Goal: Task Accomplishment & Management: Manage account settings

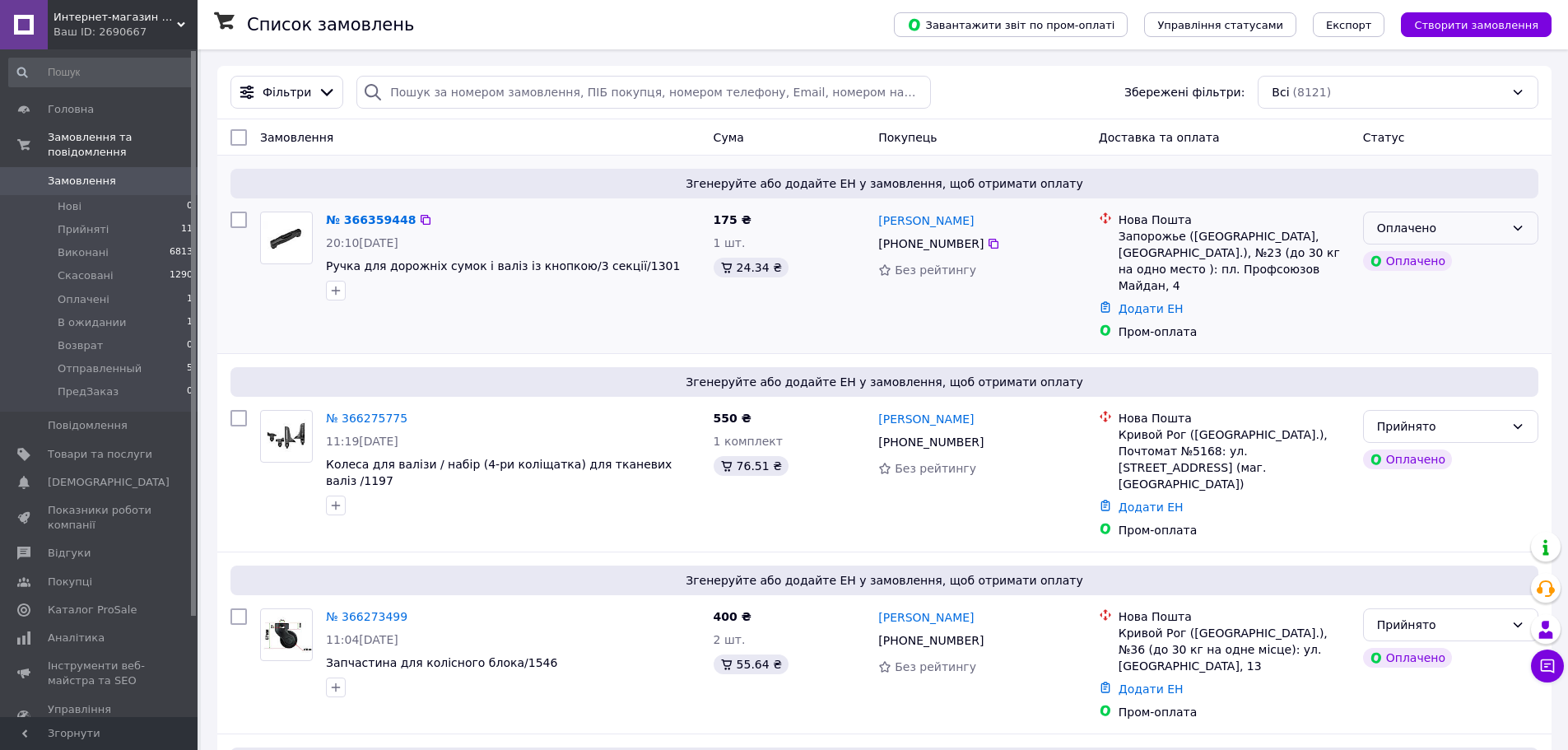
click at [1442, 226] on div "Оплачено" at bounding box center [1441, 227] width 128 height 19
click at [1415, 262] on li "Прийнято" at bounding box center [1451, 264] width 174 height 29
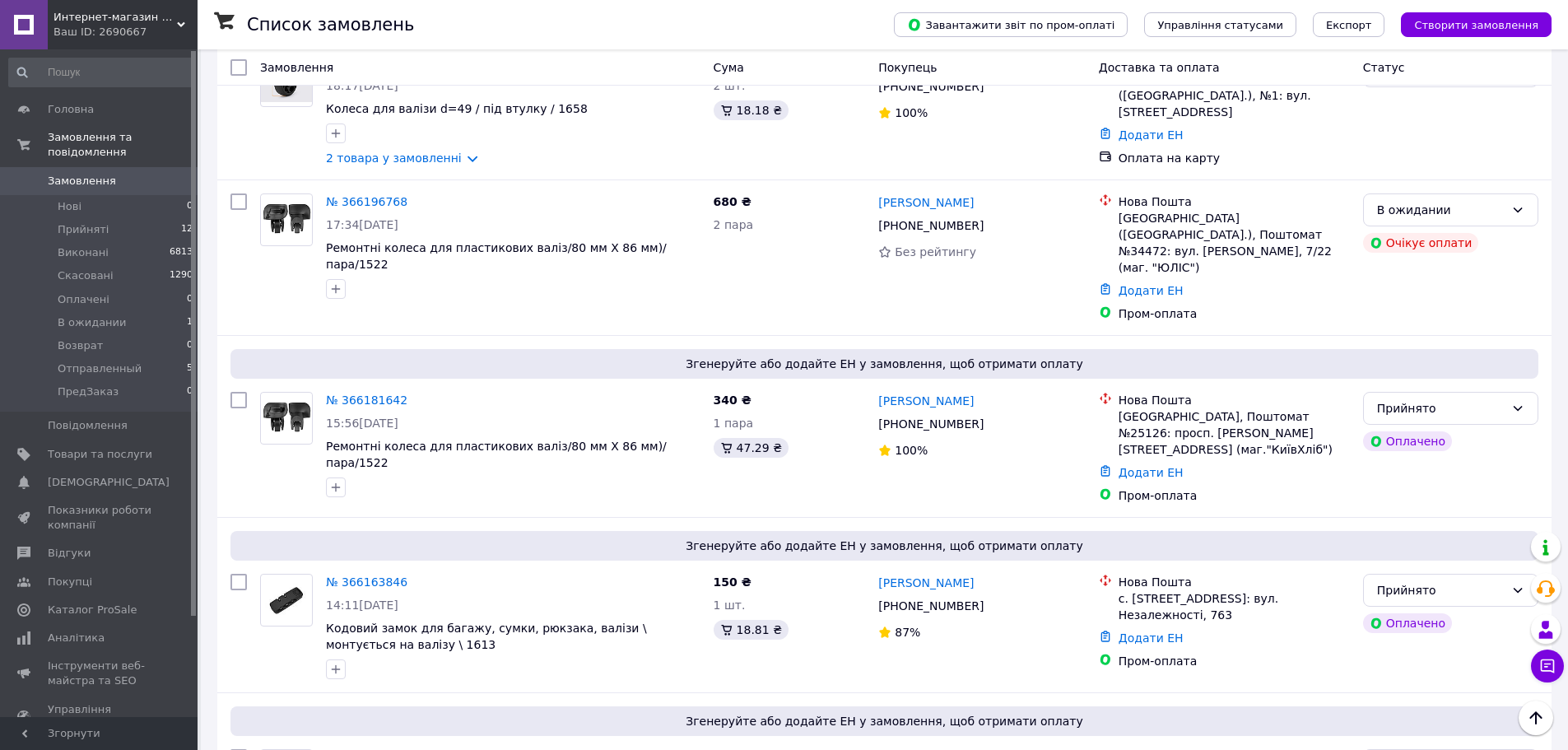
scroll to position [1563, 0]
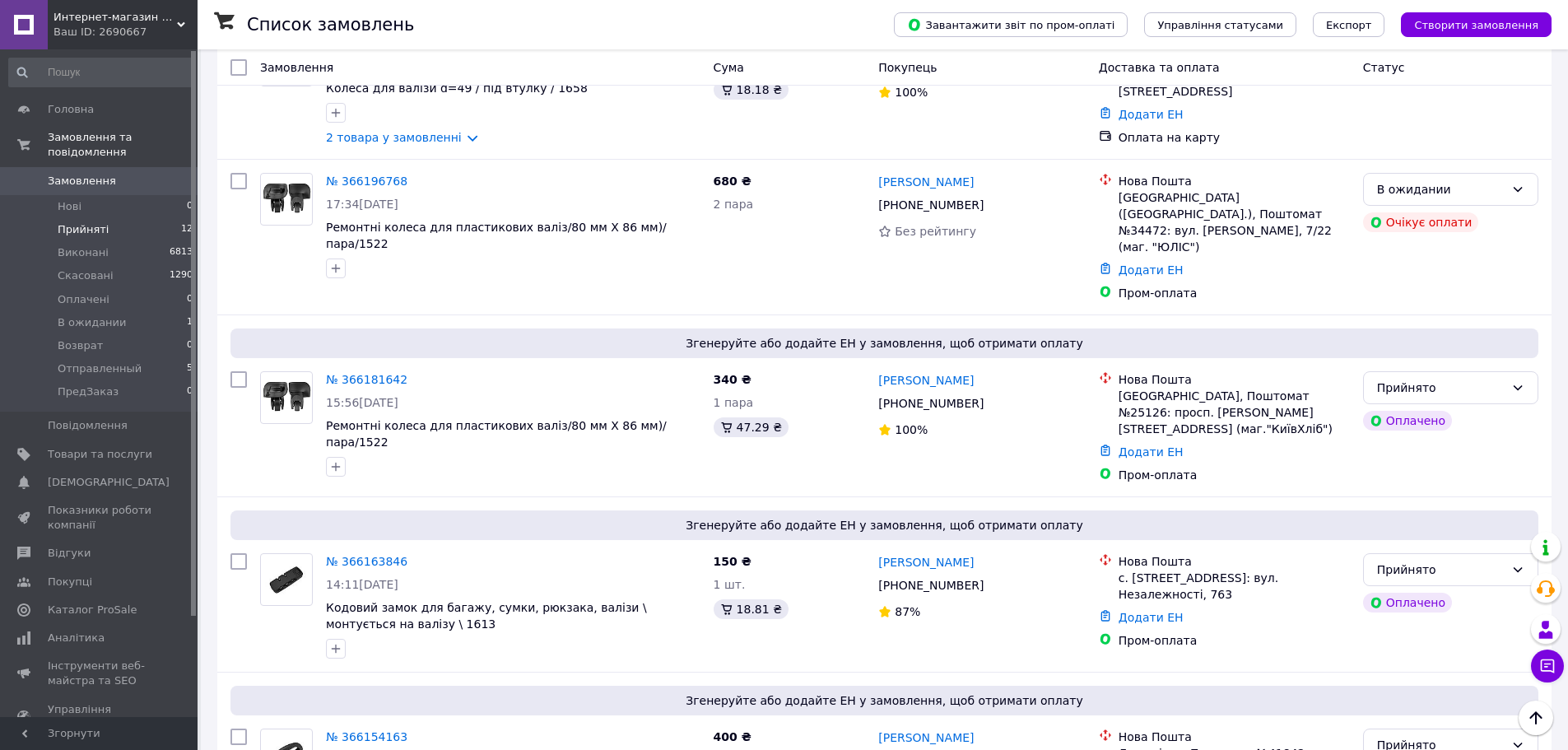
click at [71, 222] on span "Прийняті" at bounding box center [83, 229] width 51 height 15
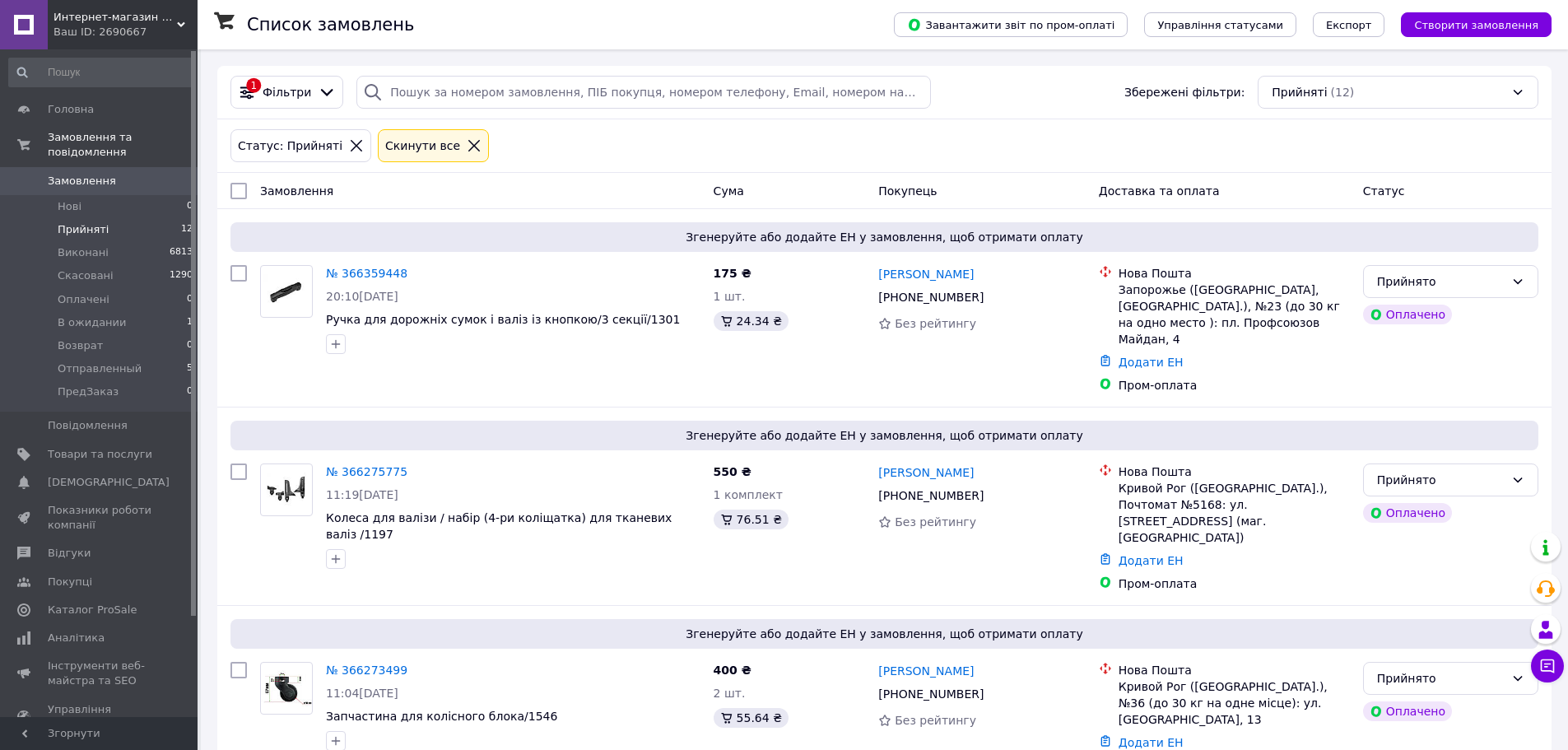
click at [466, 147] on icon at bounding box center [473, 145] width 15 height 15
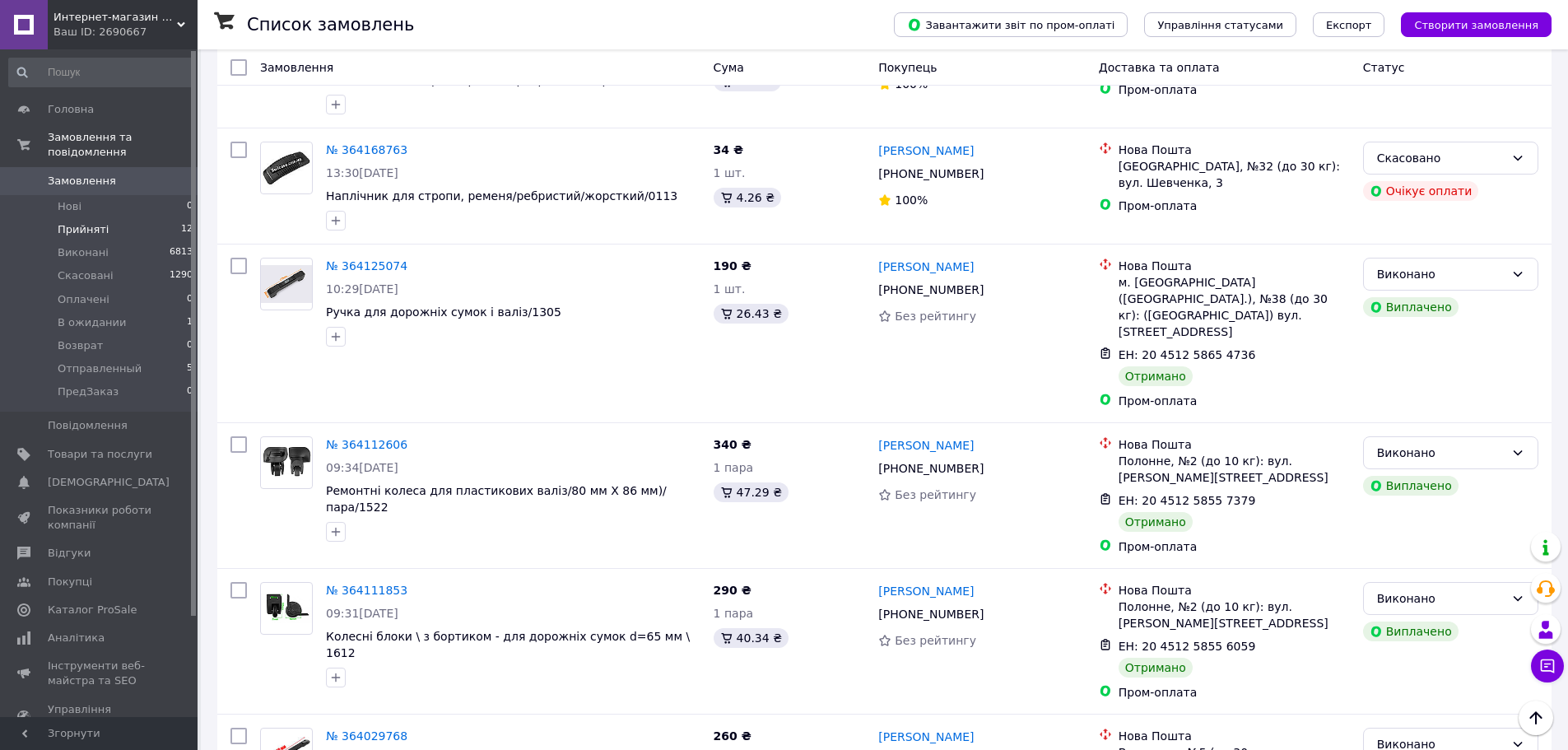
scroll to position [14121, 0]
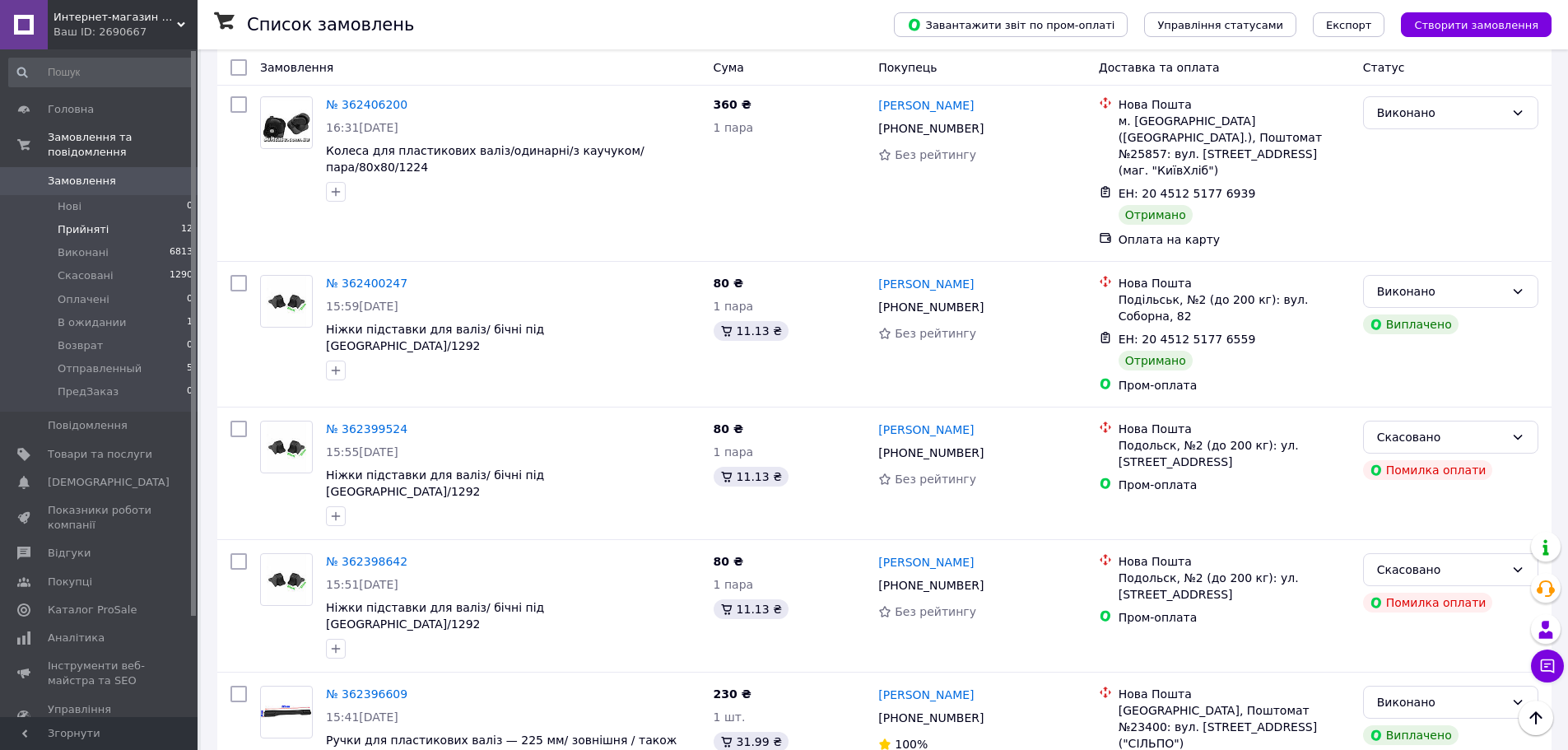
scroll to position [13758, 0]
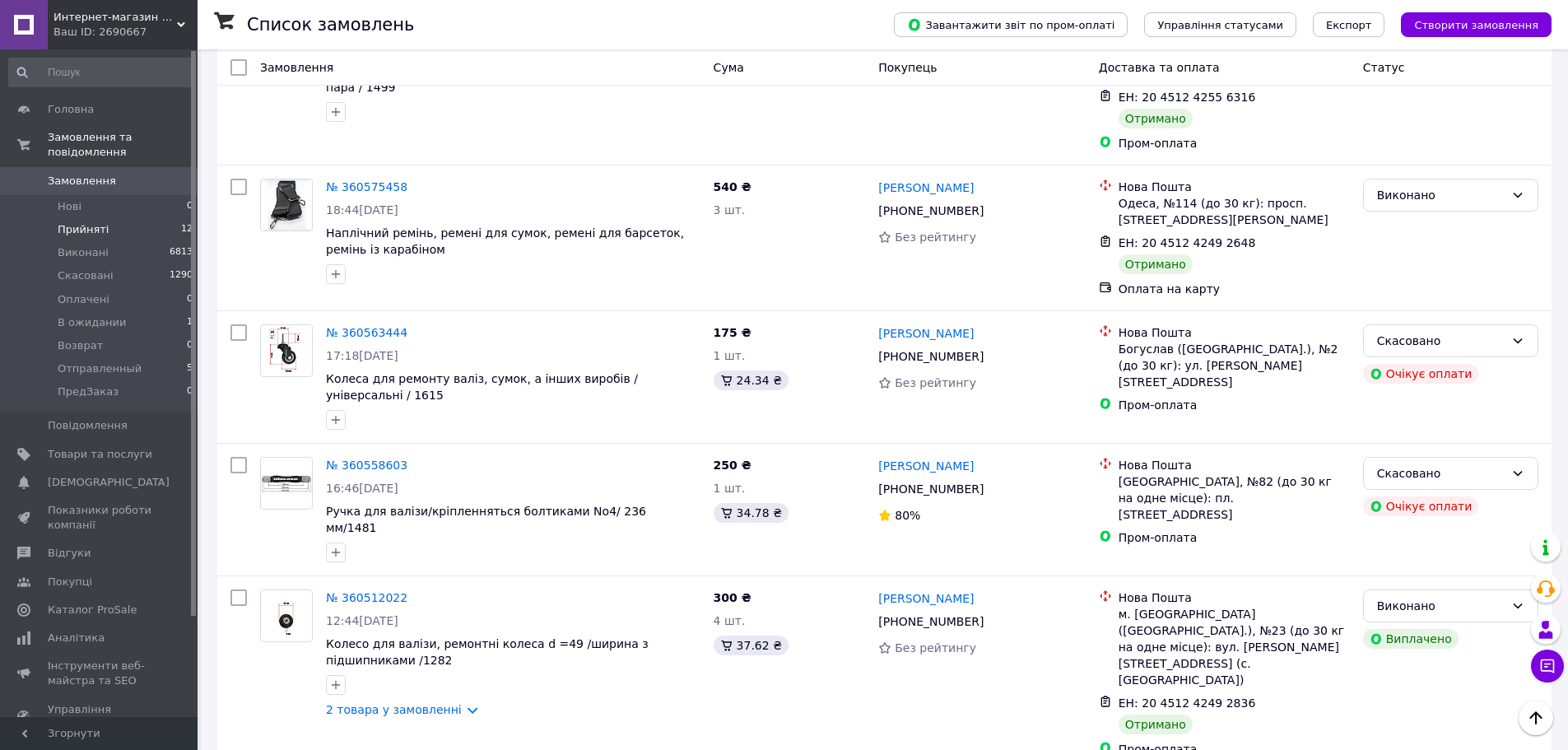
scroll to position [13722, 0]
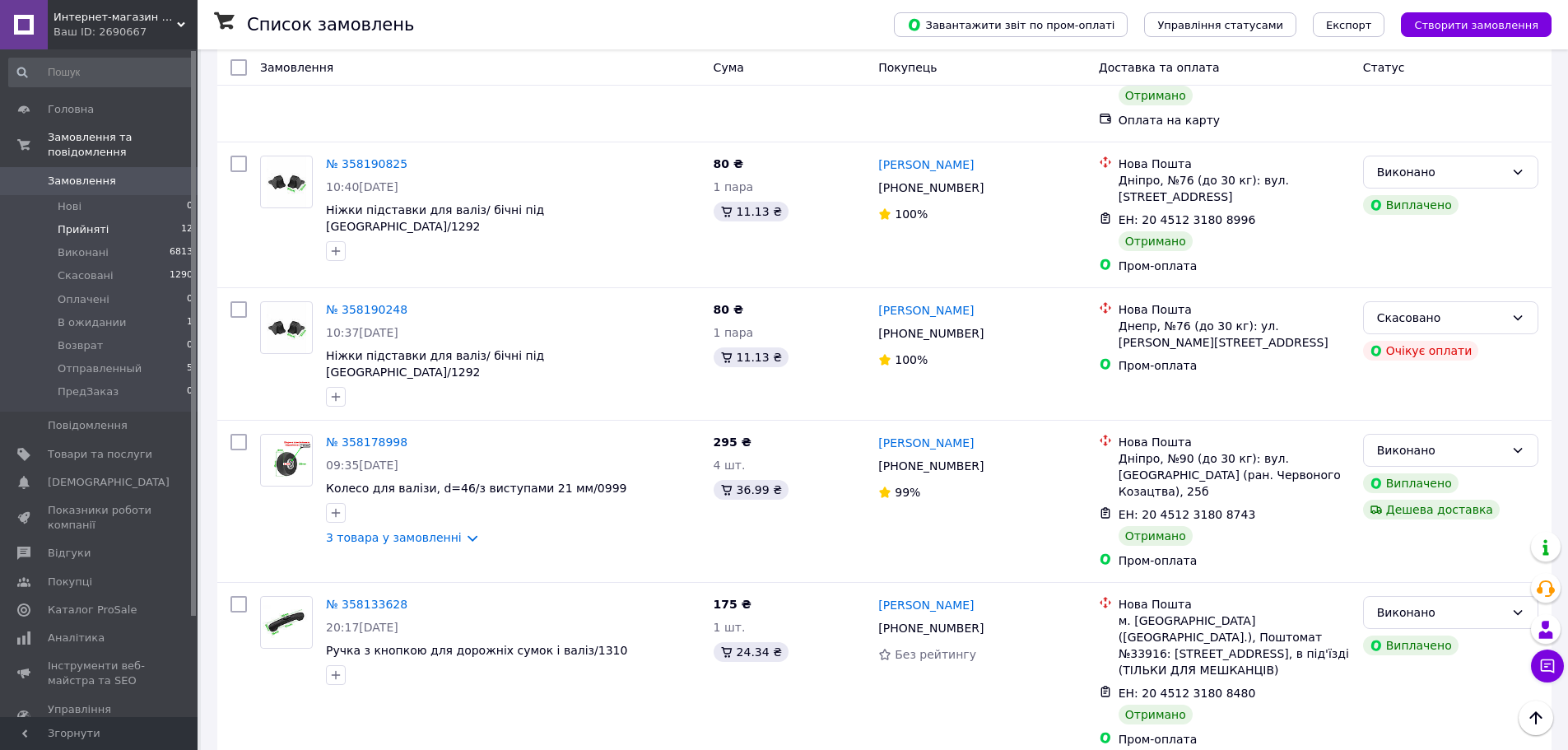
scroll to position [14148, 0]
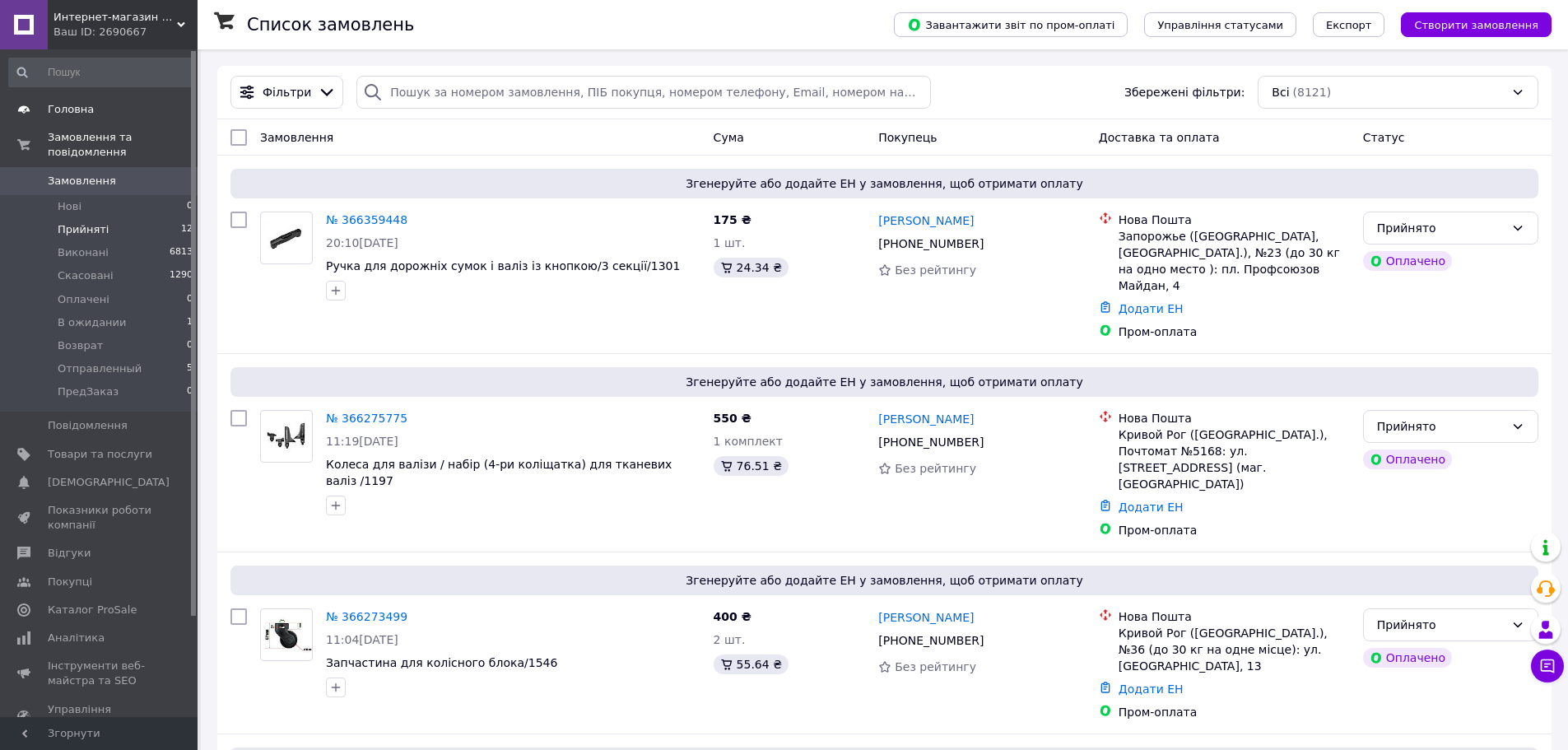
click at [71, 106] on span "Головна" at bounding box center [70, 109] width 46 height 15
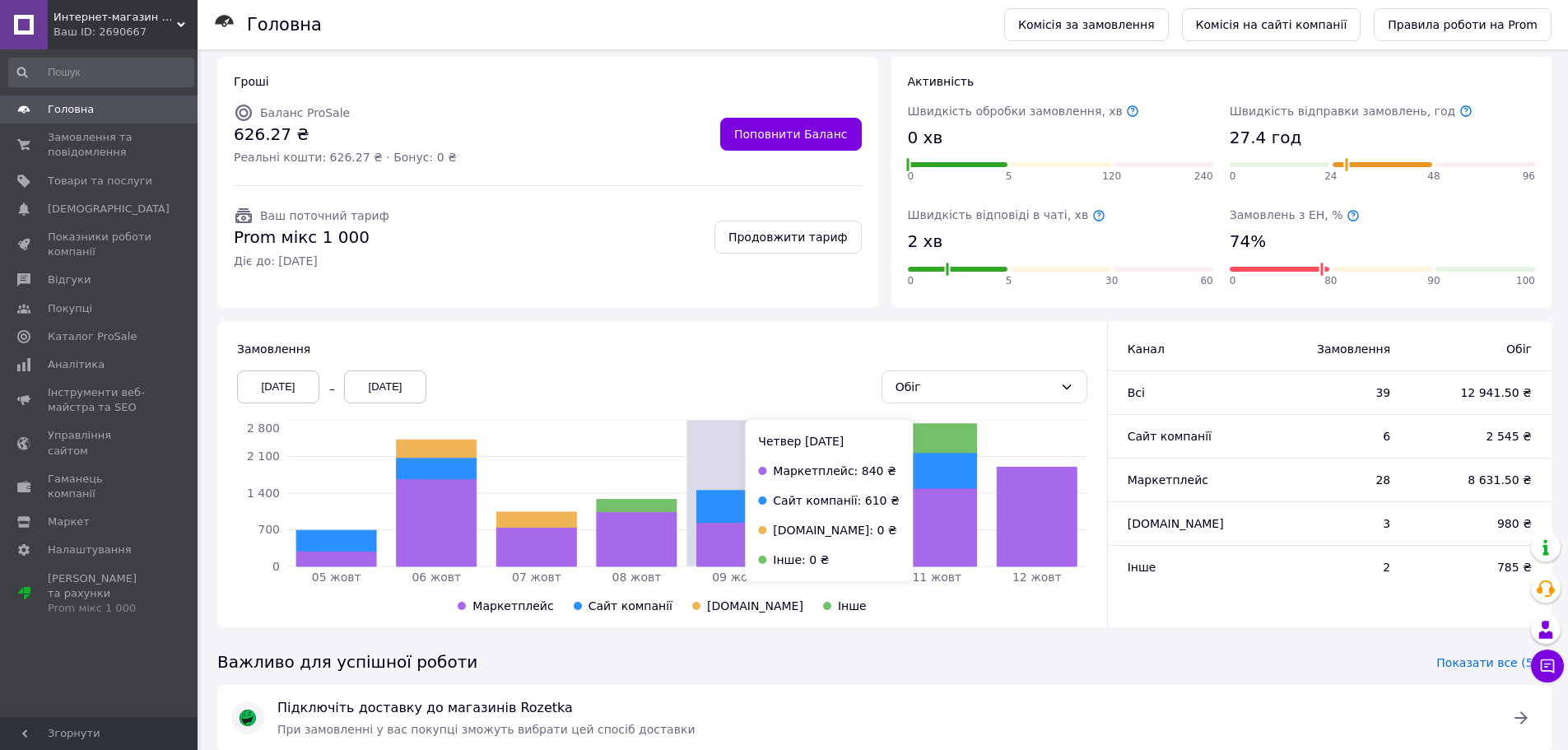
scroll to position [191, 0]
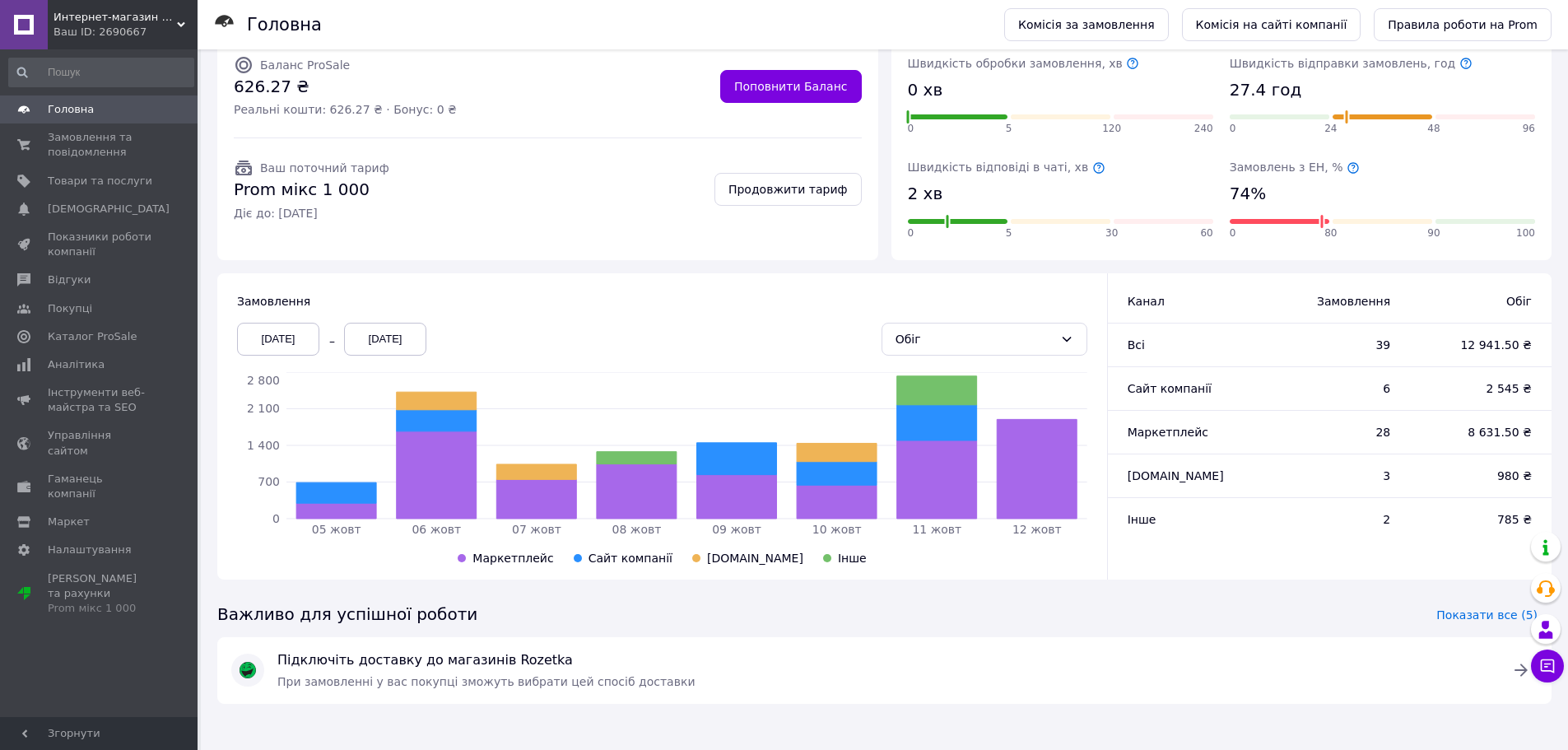
click at [279, 339] on div "[DATE]" at bounding box center [278, 339] width 82 height 33
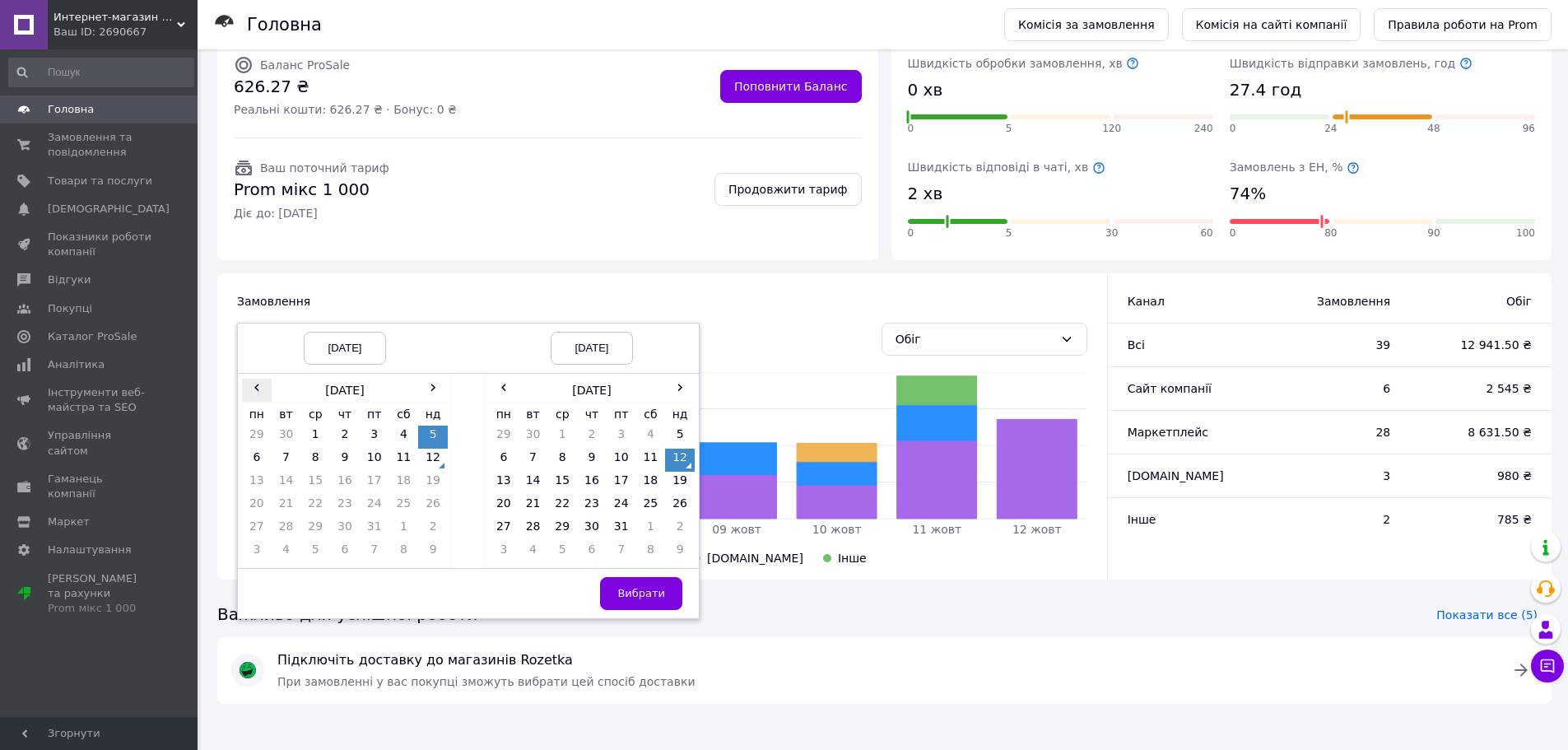
click at [254, 391] on span "‹" at bounding box center [257, 386] width 29 height 17
click at [256, 460] on td "1" at bounding box center [257, 460] width 29 height 23
click at [508, 392] on span "‹" at bounding box center [503, 386] width 29 height 17
click at [535, 545] on td "30" at bounding box center [534, 552] width 29 height 23
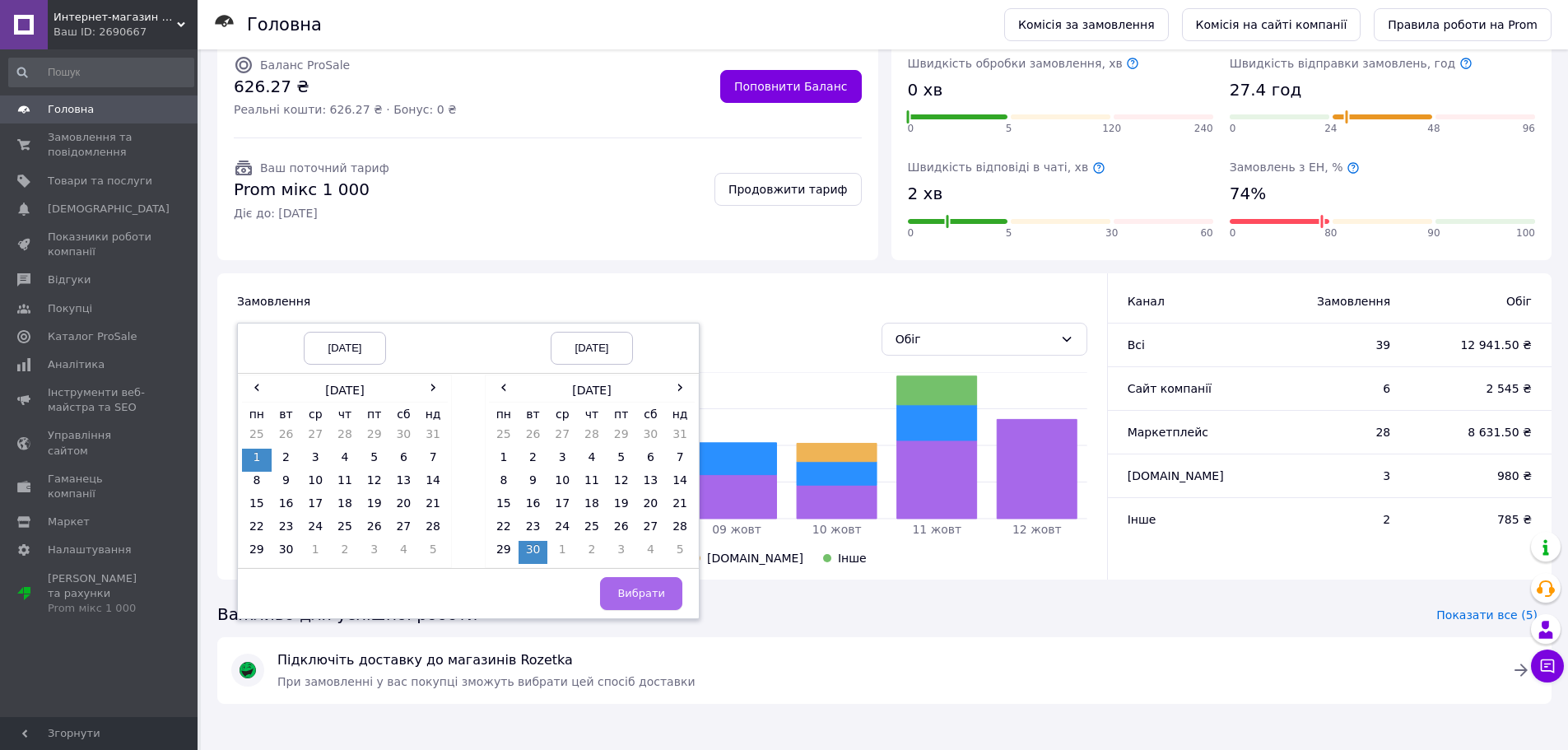
click at [640, 589] on span "Вибрати" at bounding box center [641, 593] width 48 height 13
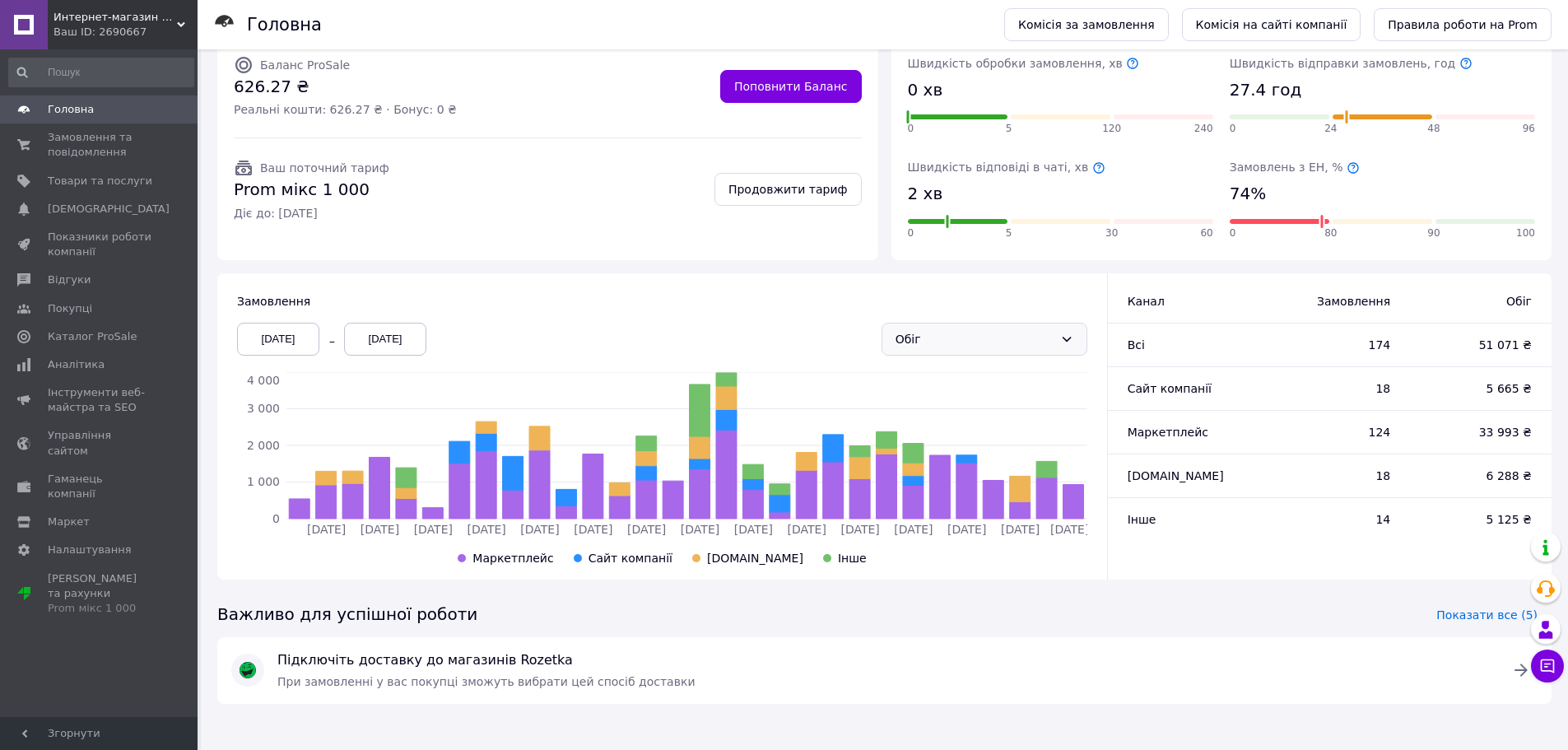
click at [1037, 332] on div "Обіг" at bounding box center [975, 338] width 158 height 19
click at [1015, 369] on li "Замовлення" at bounding box center [984, 375] width 204 height 29
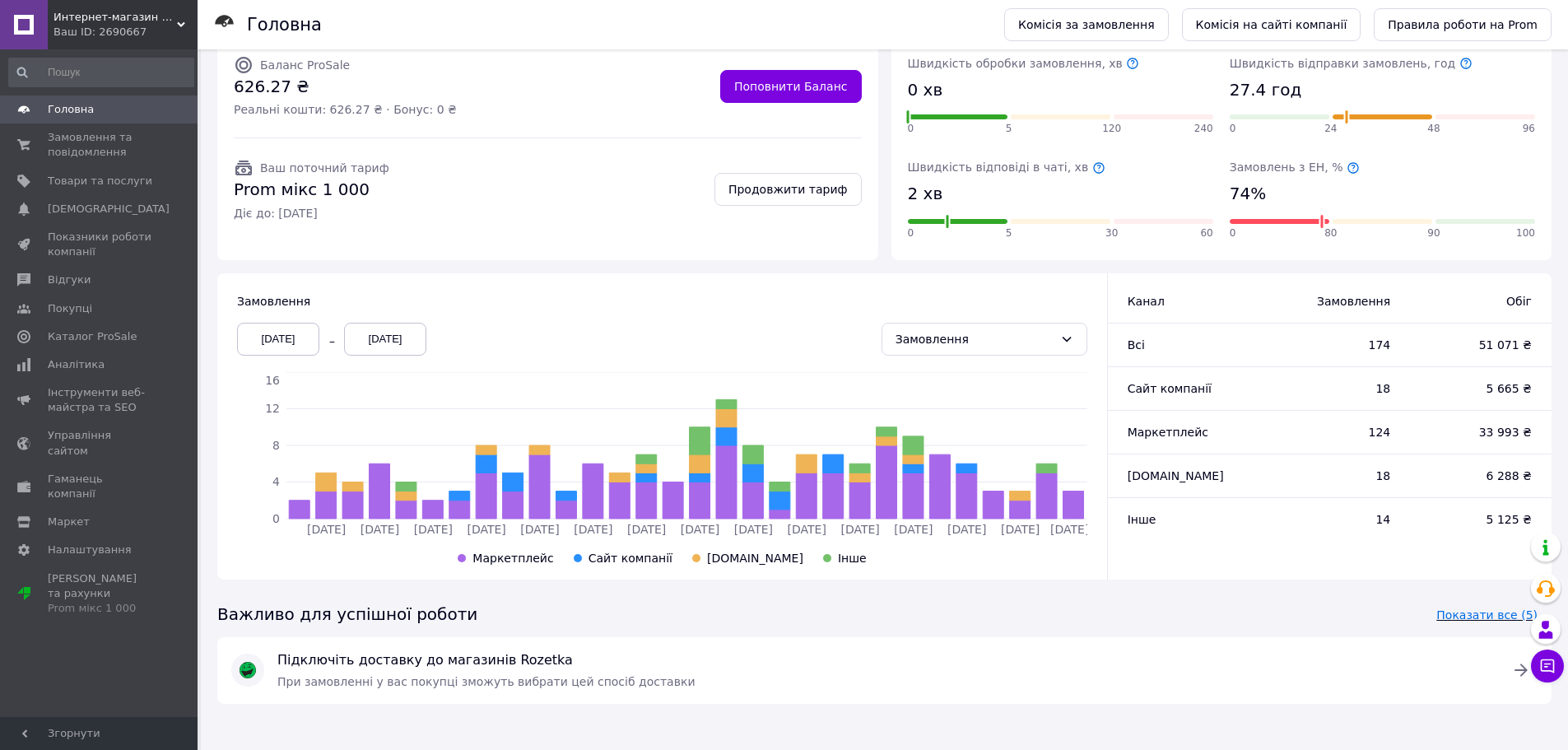
click at [1472, 611] on span "Показати все (5)" at bounding box center [1487, 614] width 101 height 17
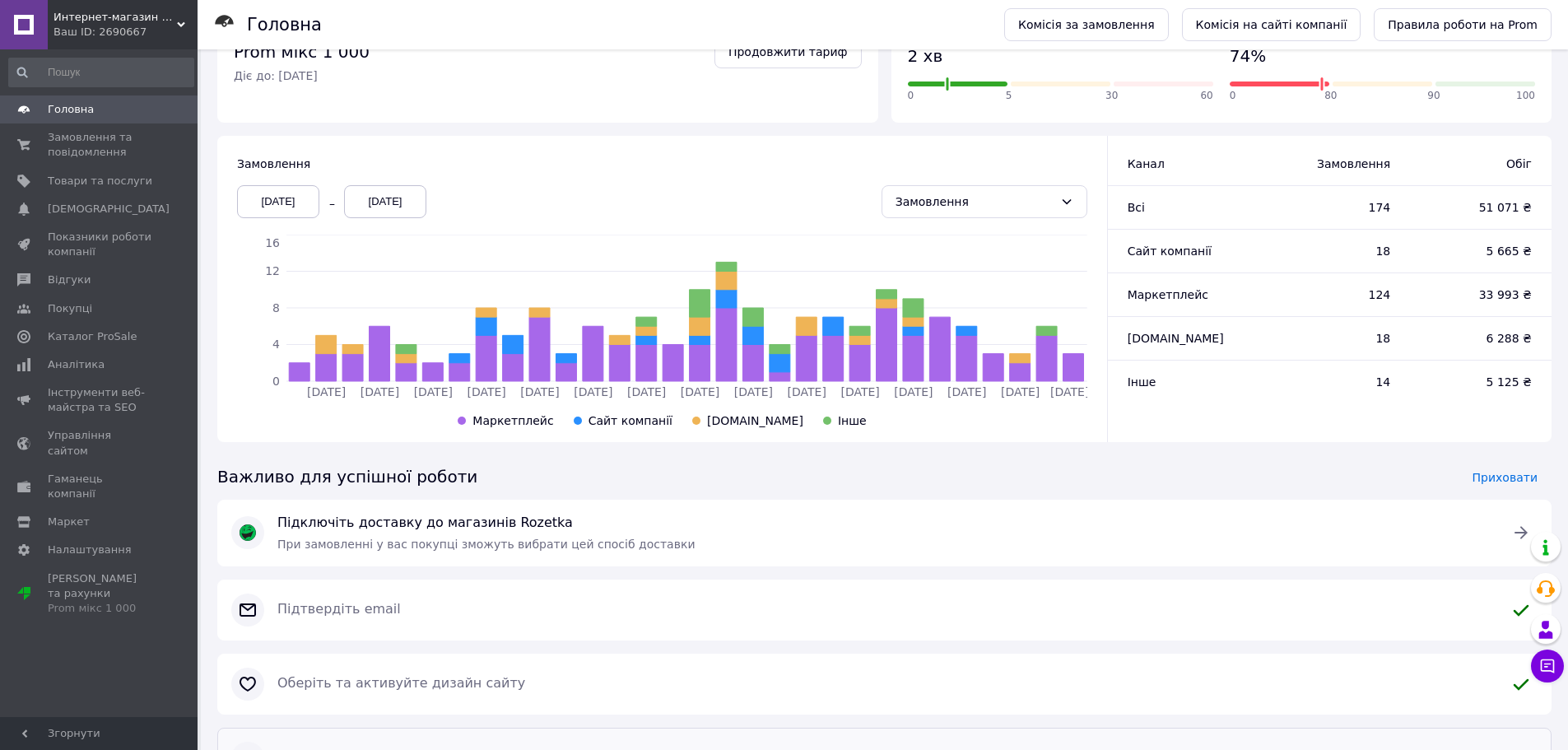
scroll to position [328, 0]
click at [1499, 480] on span "Приховати" at bounding box center [1505, 478] width 65 height 17
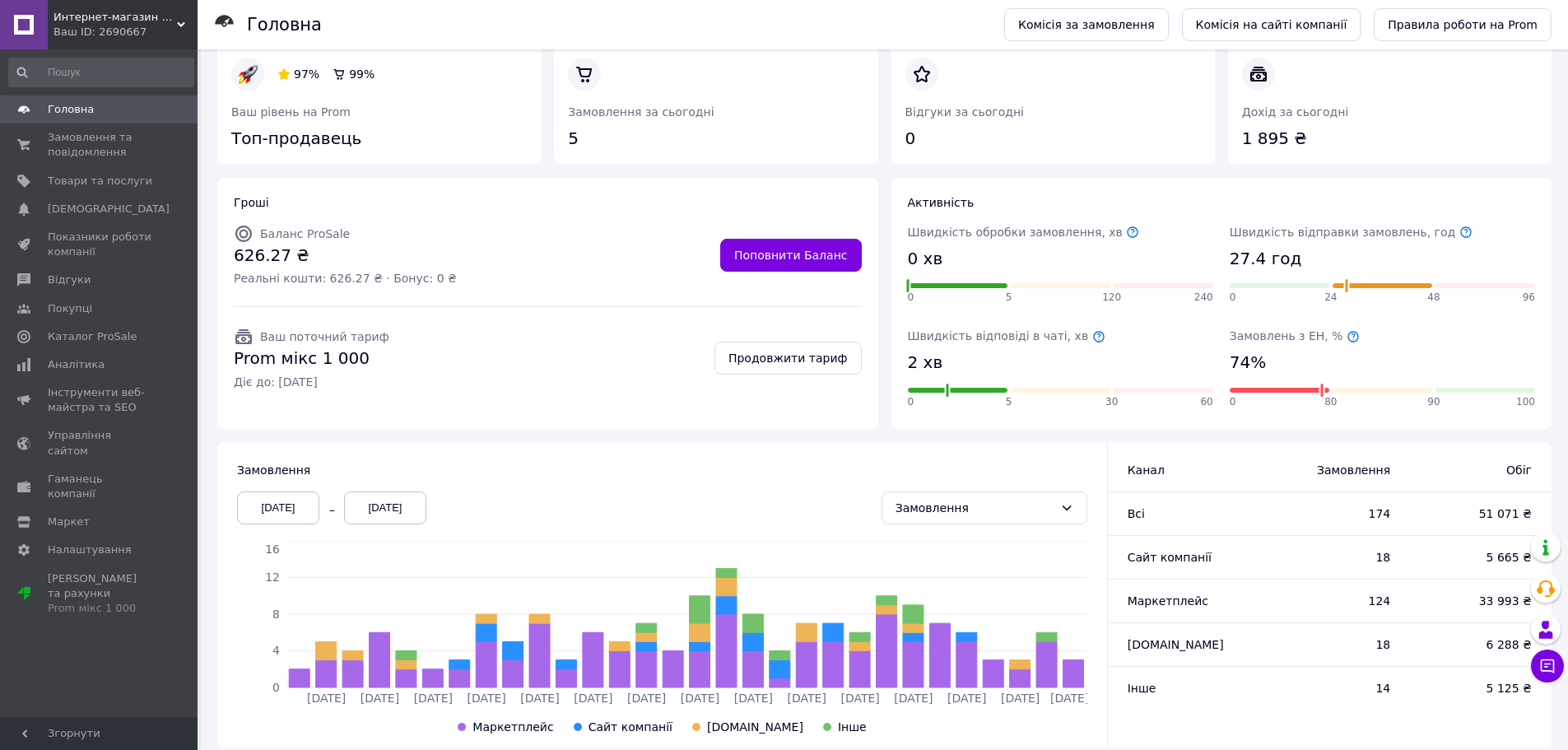
scroll to position [0, 0]
